Goal: Task Accomplishment & Management: Manage account settings

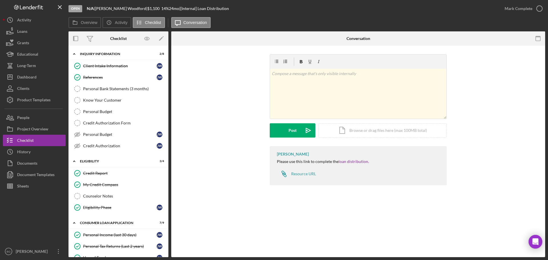
scroll to position [277, 0]
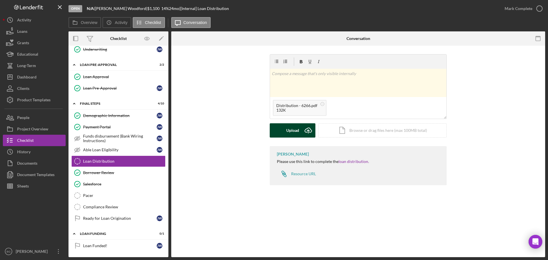
click at [295, 132] on div "Upload" at bounding box center [292, 130] width 13 height 14
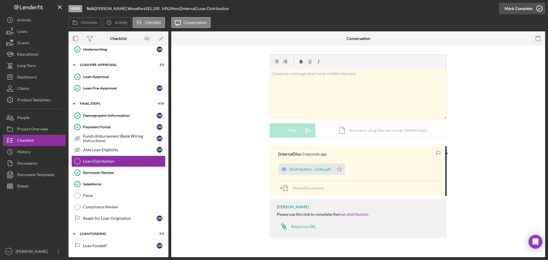
click at [529, 11] on div "Mark Complete" at bounding box center [519, 8] width 28 height 11
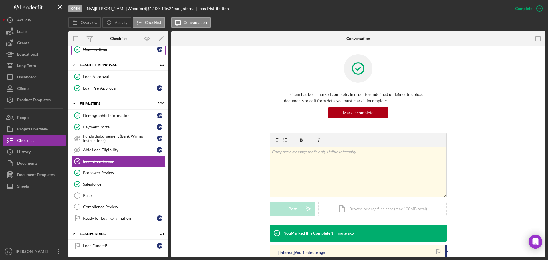
scroll to position [106, 0]
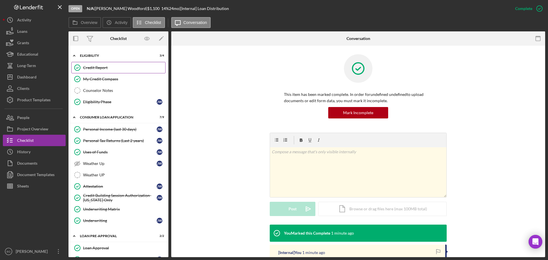
click at [99, 69] on div "Credit Report" at bounding box center [124, 67] width 82 height 5
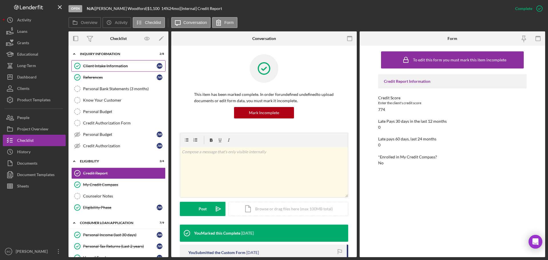
click at [105, 68] on div "Client Intake Information" at bounding box center [120, 66] width 74 height 5
